Goal: Task Accomplishment & Management: Manage account settings

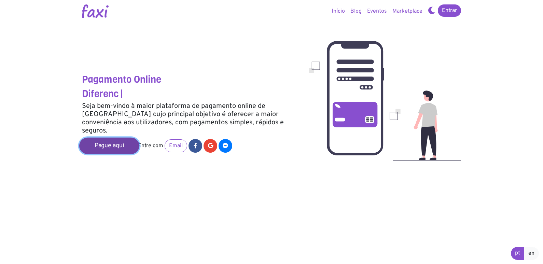
click at [106, 138] on link "Pague aqui" at bounding box center [109, 146] width 60 height 16
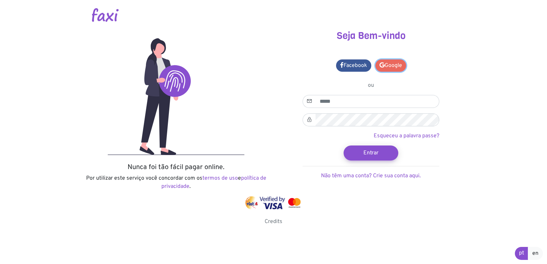
click at [401, 67] on link "Google" at bounding box center [390, 65] width 31 height 12
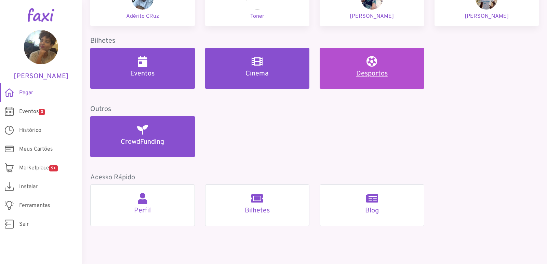
scroll to position [330, 0]
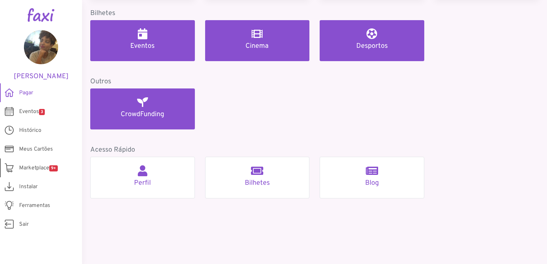
click at [26, 165] on span "Marketplace 9+" at bounding box center [38, 168] width 39 height 8
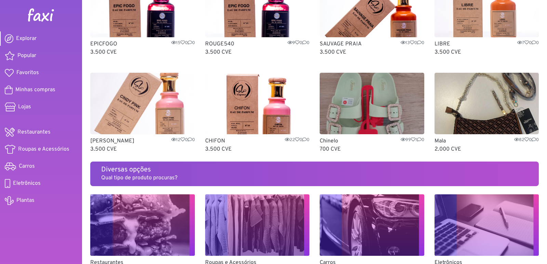
scroll to position [410, 0]
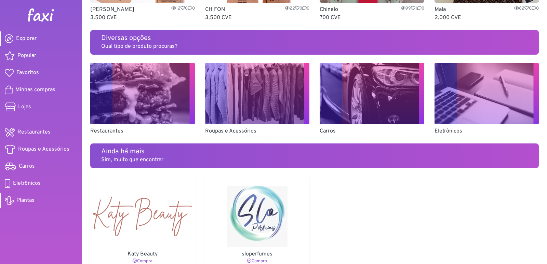
click at [20, 197] on span "Plantas" at bounding box center [25, 200] width 18 height 8
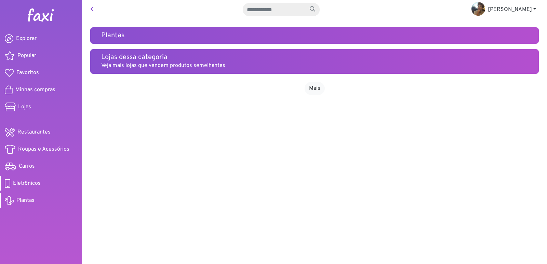
click at [15, 185] on span "Eletrônicos" at bounding box center [27, 183] width 28 height 8
click at [31, 165] on span "Carros" at bounding box center [27, 166] width 16 height 8
click at [37, 146] on span "Roupas e Acessórios" at bounding box center [43, 149] width 51 height 8
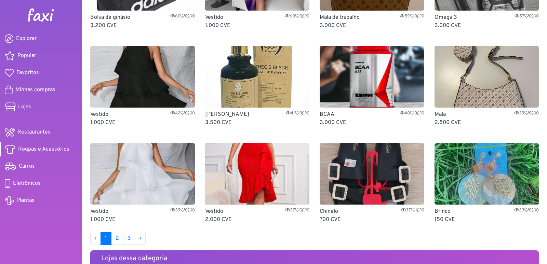
scroll to position [342, 0]
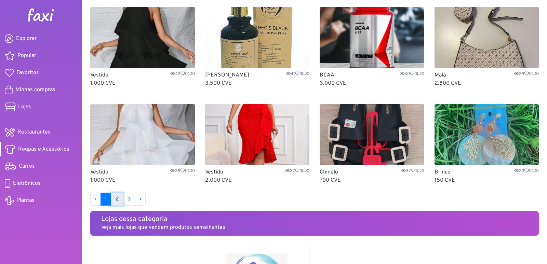
click at [116, 199] on link "2" at bounding box center [117, 199] width 12 height 13
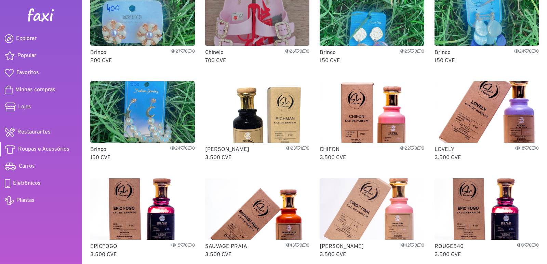
scroll to position [273, 0]
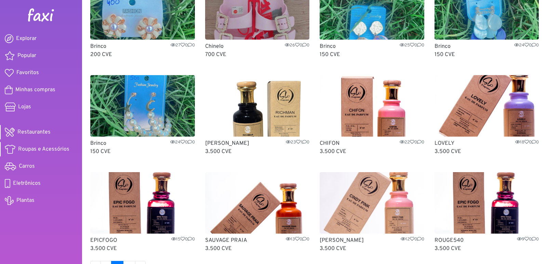
click at [23, 135] on span "Restaurantes" at bounding box center [33, 132] width 33 height 8
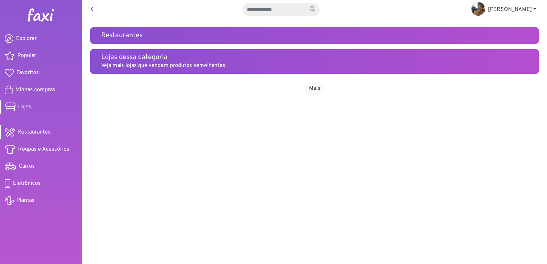
click at [30, 109] on span "Lojas" at bounding box center [24, 107] width 13 height 8
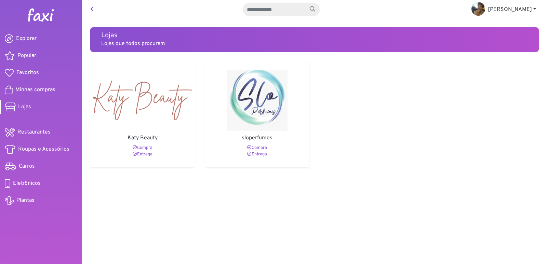
click at [34, 13] on img at bounding box center [40, 15] width 27 height 14
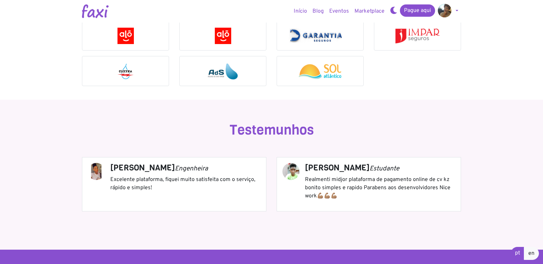
scroll to position [717, 0]
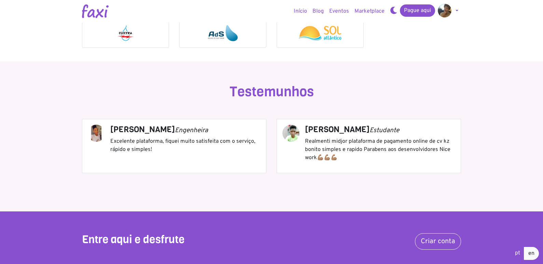
click at [252, 157] on div "Selma Santos Engenheira Excelente plataforma, fiquei muito satisfeita com o ser…" at bounding box center [185, 142] width 150 height 35
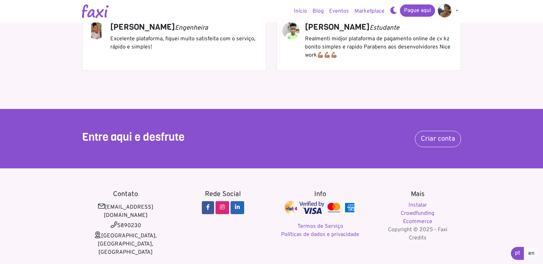
scroll to position [825, 0]
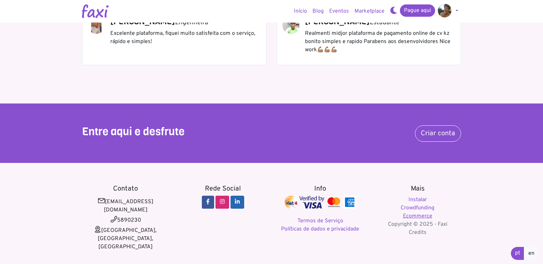
click at [423, 215] on link "Ecommerce" at bounding box center [417, 216] width 29 height 7
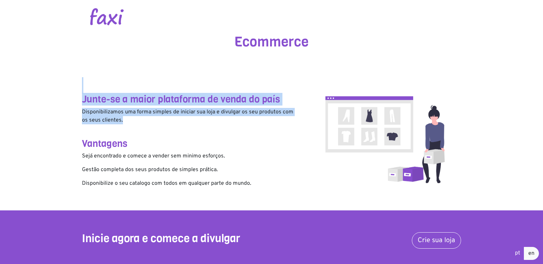
drag, startPoint x: 236, startPoint y: 97, endPoint x: 278, endPoint y: 126, distance: 51.2
click at [278, 126] on div "Junte-se a maior plataforma de venda do país Disponibilizamos uma forma simples…" at bounding box center [190, 123] width 227 height 141
click at [272, 120] on p "Disponibilizamos uma forma simples de iniciar sua loja e divulgar os seu produt…" at bounding box center [190, 116] width 217 height 16
drag, startPoint x: 126, startPoint y: 102, endPoint x: 238, endPoint y: 136, distance: 116.9
click at [238, 136] on div "Junte-se a maior plataforma de venda do país Disponibilizamos uma forma simples…" at bounding box center [190, 123] width 227 height 141
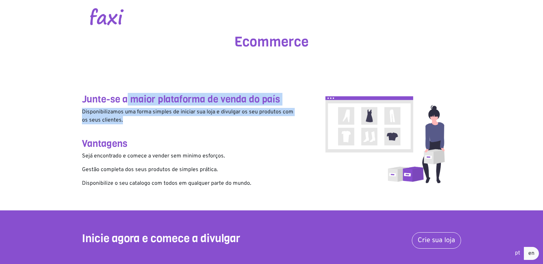
click at [238, 136] on div "Junte-se a maior plataforma de venda do país Disponibilizamos uma forma simples…" at bounding box center [190, 123] width 227 height 141
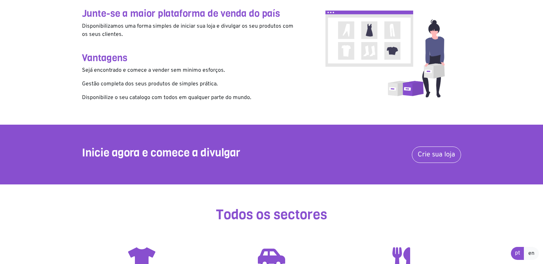
scroll to position [102, 0]
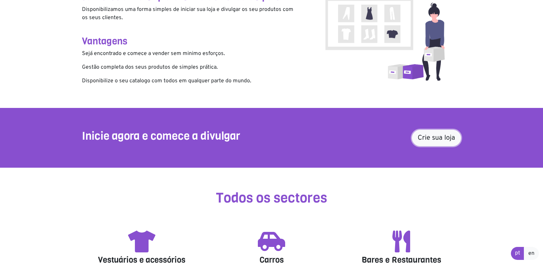
click at [418, 134] on link "Crie sua loja" at bounding box center [436, 138] width 49 height 16
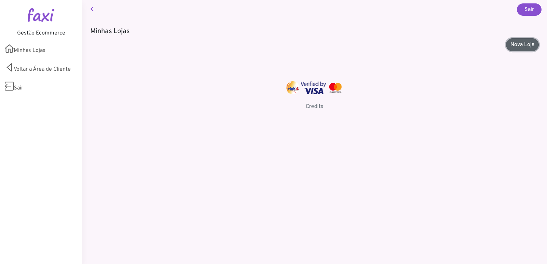
click at [516, 47] on link "Nova Loja" at bounding box center [522, 44] width 33 height 13
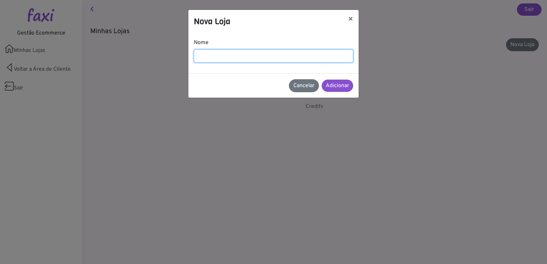
click at [249, 57] on input "text" at bounding box center [273, 56] width 159 height 13
type input "*****"
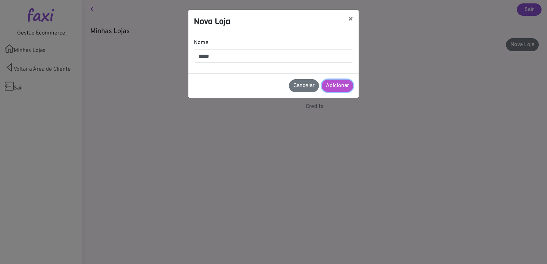
click at [349, 84] on button "Adicionar" at bounding box center [336, 86] width 31 height 12
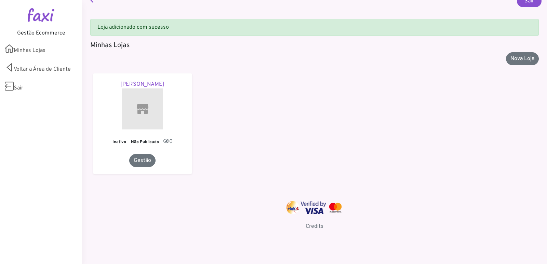
scroll to position [13, 0]
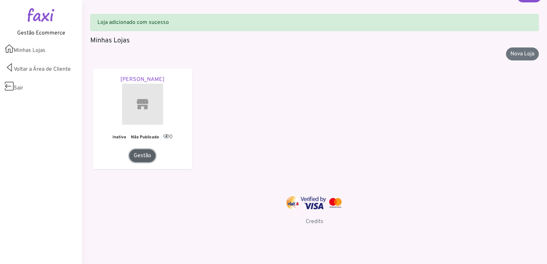
click at [140, 158] on link "Gestão" at bounding box center [142, 155] width 26 height 13
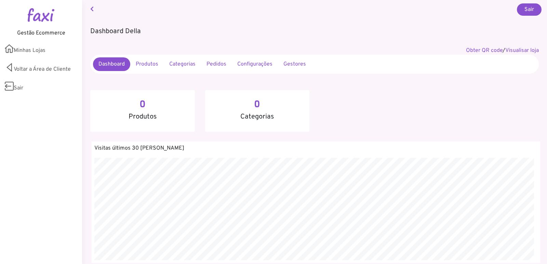
scroll to position [122, 455]
click at [262, 62] on link "Configurações" at bounding box center [255, 64] width 46 height 14
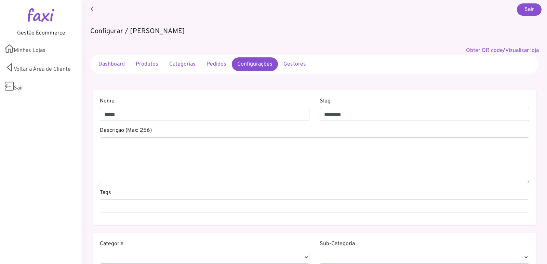
select select
select select "*"
select select
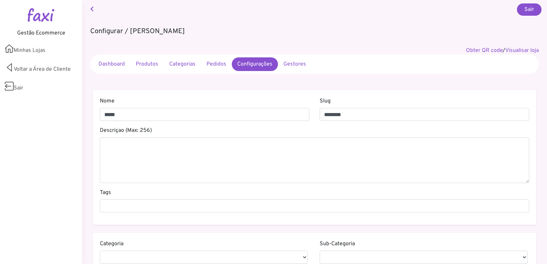
select select
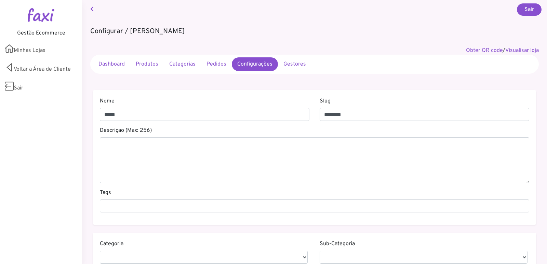
click at [210, 64] on link "Pedidos" at bounding box center [216, 64] width 31 height 14
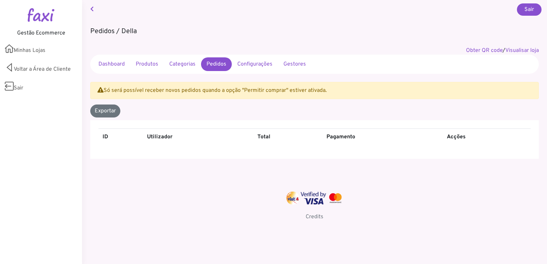
click at [184, 66] on link "Categorias" at bounding box center [182, 64] width 37 height 14
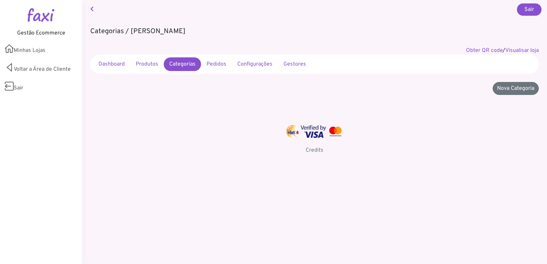
click at [143, 61] on link "Produtos" at bounding box center [146, 64] width 33 height 14
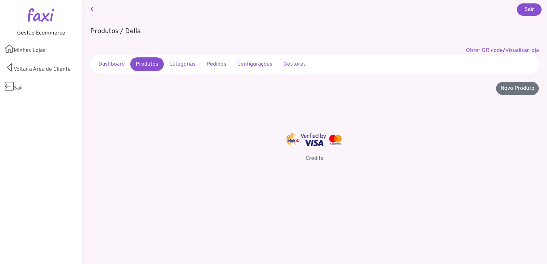
click at [120, 64] on link "Dashboard" at bounding box center [111, 64] width 37 height 14
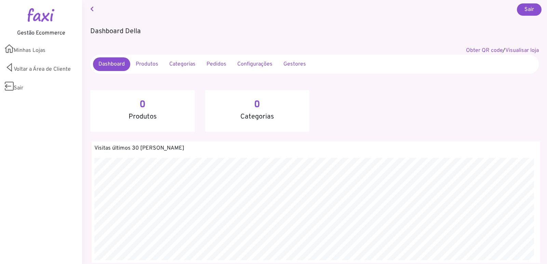
scroll to position [122, 455]
click at [270, 60] on link "Configurações" at bounding box center [255, 64] width 46 height 14
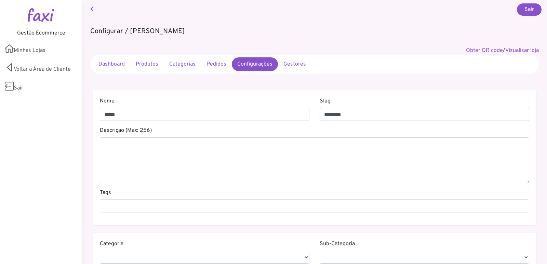
select select
select select "*"
select select
click at [316, 57] on ul "Dashboard Produtos Categorias Pedidos Configurações Gestores" at bounding box center [314, 64] width 443 height 14
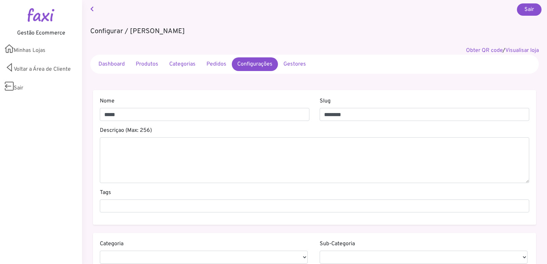
select select
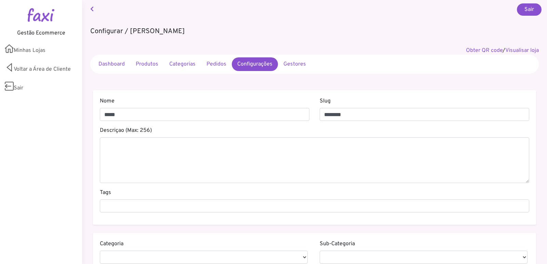
select select
click at [307, 68] on link "Gestores" at bounding box center [294, 64] width 33 height 14
